Goal: Contribute content: Add original content to the website for others to see

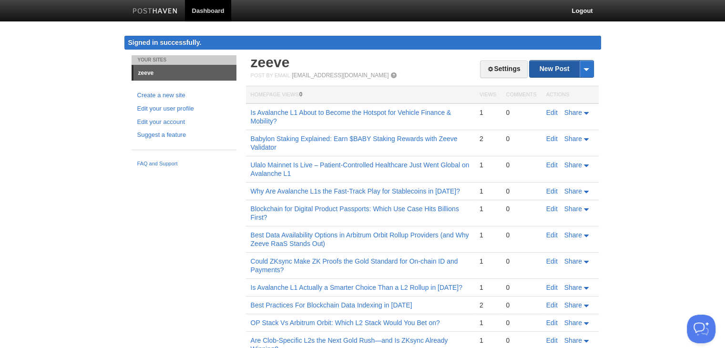
click at [546, 70] on link "New Post" at bounding box center [560, 68] width 63 height 17
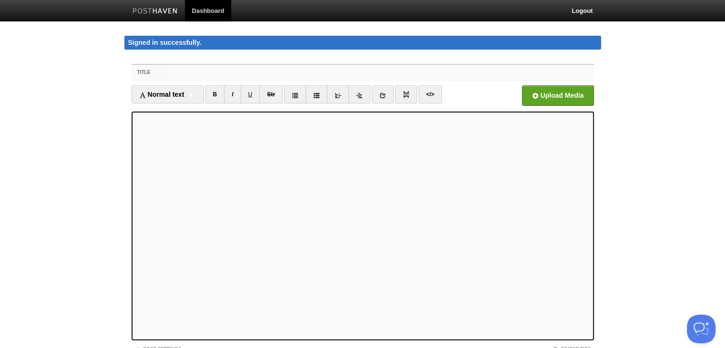
click at [202, 68] on input "Title" at bounding box center [381, 72] width 423 height 15
paste input "Which of the 3 Orbit Chain Types Will Dominate Builder Launches in [DATE]?"
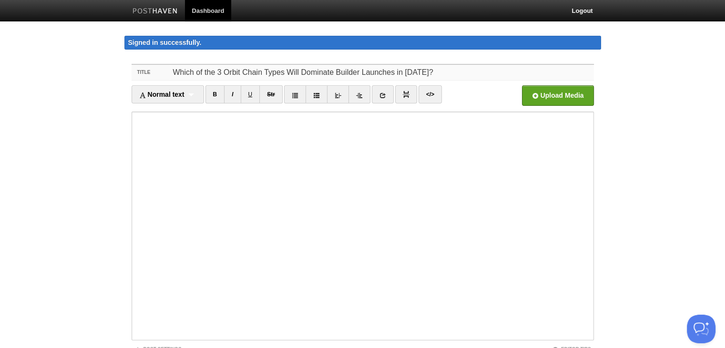
type input "Which of the 3 Orbit Chain Types Will Dominate Builder Launches in [DATE]?"
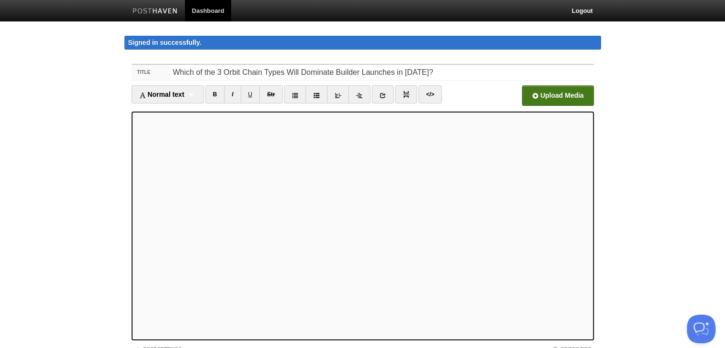
click at [559, 96] on input "file" at bounding box center [269, 98] width 721 height 49
click at [385, 95] on icon at bounding box center [382, 95] width 7 height 7
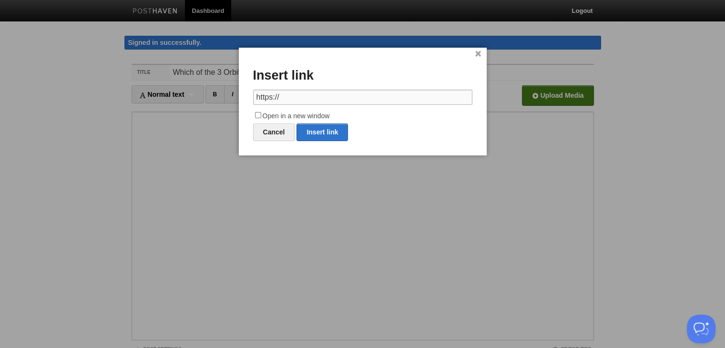
drag, startPoint x: 307, startPoint y: 101, endPoint x: 216, endPoint y: 99, distance: 90.6
click at [216, 99] on body "Dashboard Logout Signed in successfully. Signed in successfully. × Your Sites z…" at bounding box center [362, 211] width 725 height 423
paste input "[DOMAIN_NAME][URL]"
click at [319, 136] on link "Insert link" at bounding box center [321, 132] width 51 height 18
type input "https://"
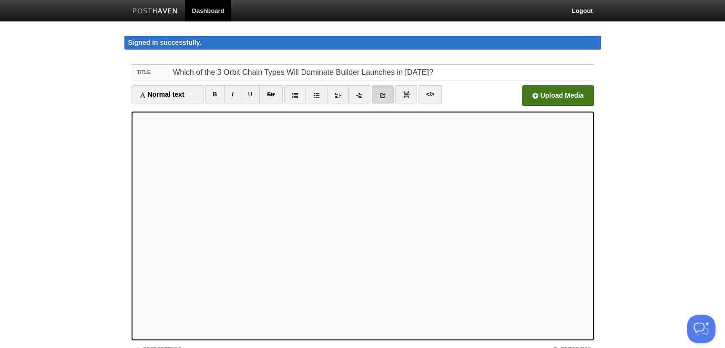
click at [383, 94] on icon at bounding box center [382, 95] width 7 height 7
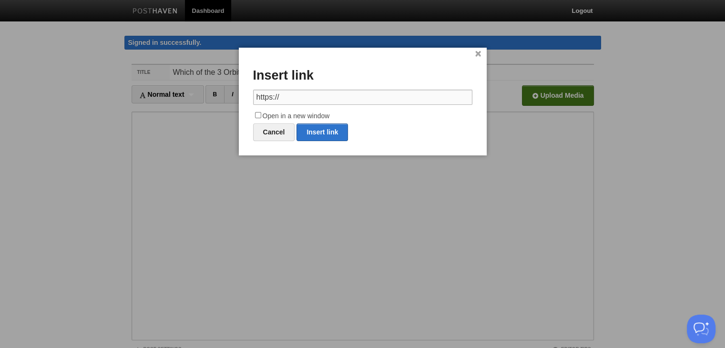
drag, startPoint x: 297, startPoint y: 95, endPoint x: 219, endPoint y: 95, distance: 78.1
click at [219, 95] on body "Dashboard Logout Signed in successfully. Signed in successfully. × Your Sites z…" at bounding box center [362, 211] width 725 height 423
paste input "[DOMAIN_NAME][URL]"
type input "[URL][DOMAIN_NAME]"
click at [258, 114] on input "Open in a new window" at bounding box center [258, 115] width 6 height 6
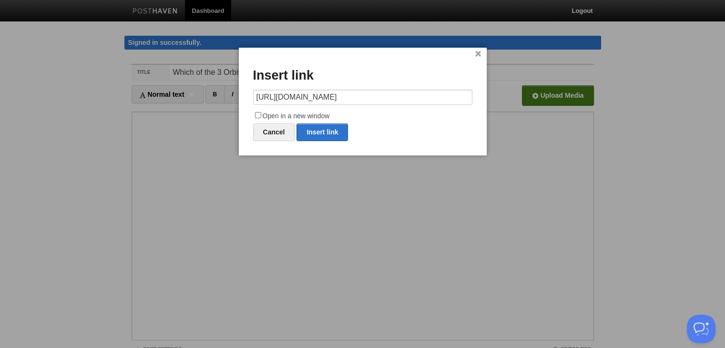
checkbox input "true"
click at [314, 132] on link "Insert link" at bounding box center [321, 132] width 51 height 18
type input "https://"
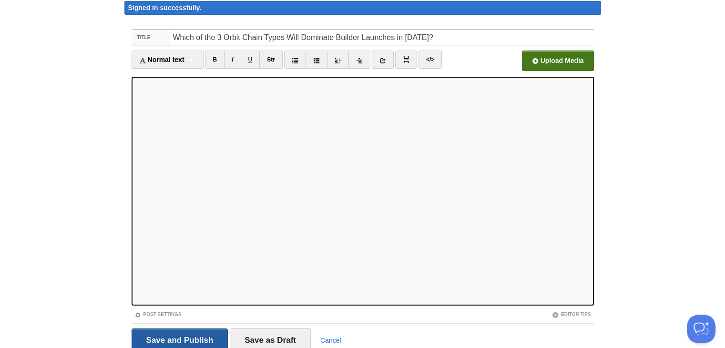
scroll to position [74, 0]
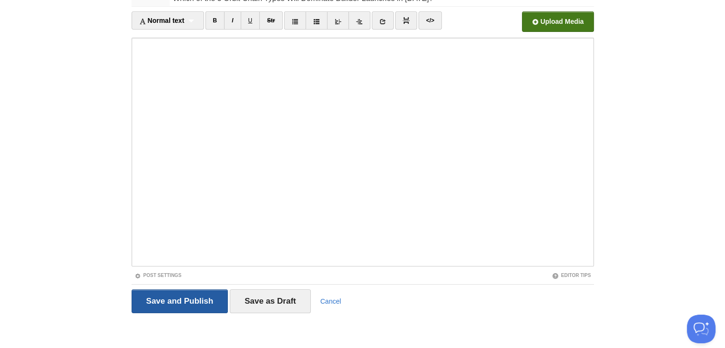
click at [192, 303] on input "Save and Publish" at bounding box center [179, 301] width 97 height 24
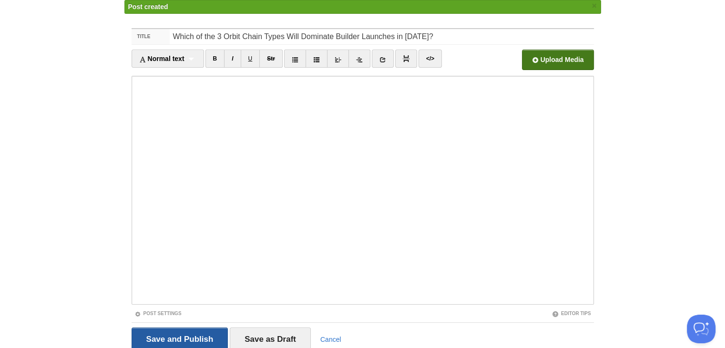
scroll to position [55, 0]
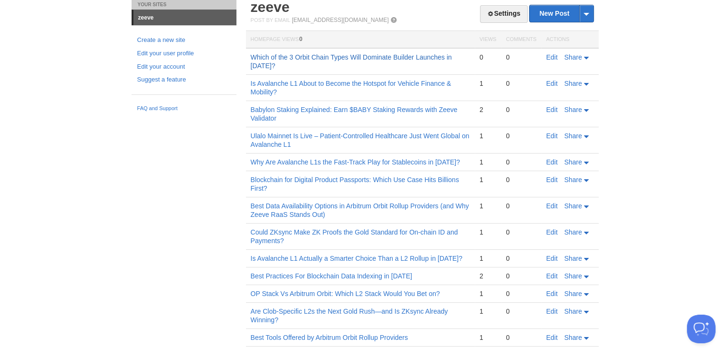
click at [302, 58] on link "Which of the 3 Orbit Chain Types Will Dominate Builder Launches in [DATE]?" at bounding box center [351, 61] width 201 height 16
